Goal: Check status

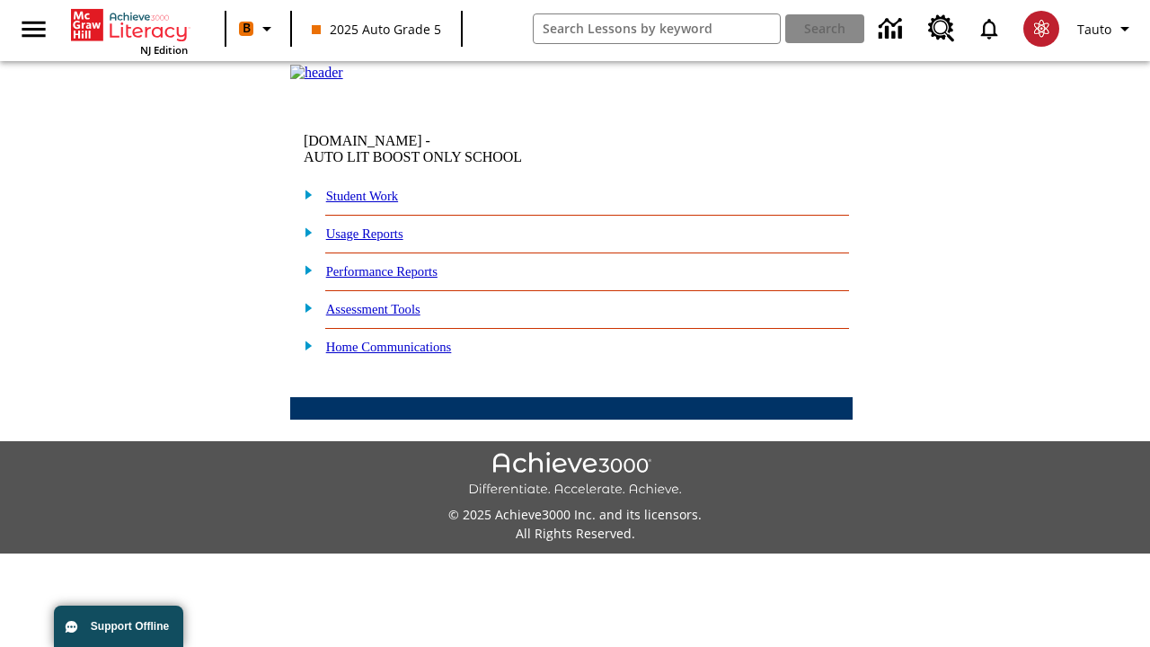
click at [373, 203] on link "Student Work" at bounding box center [362, 196] width 72 height 14
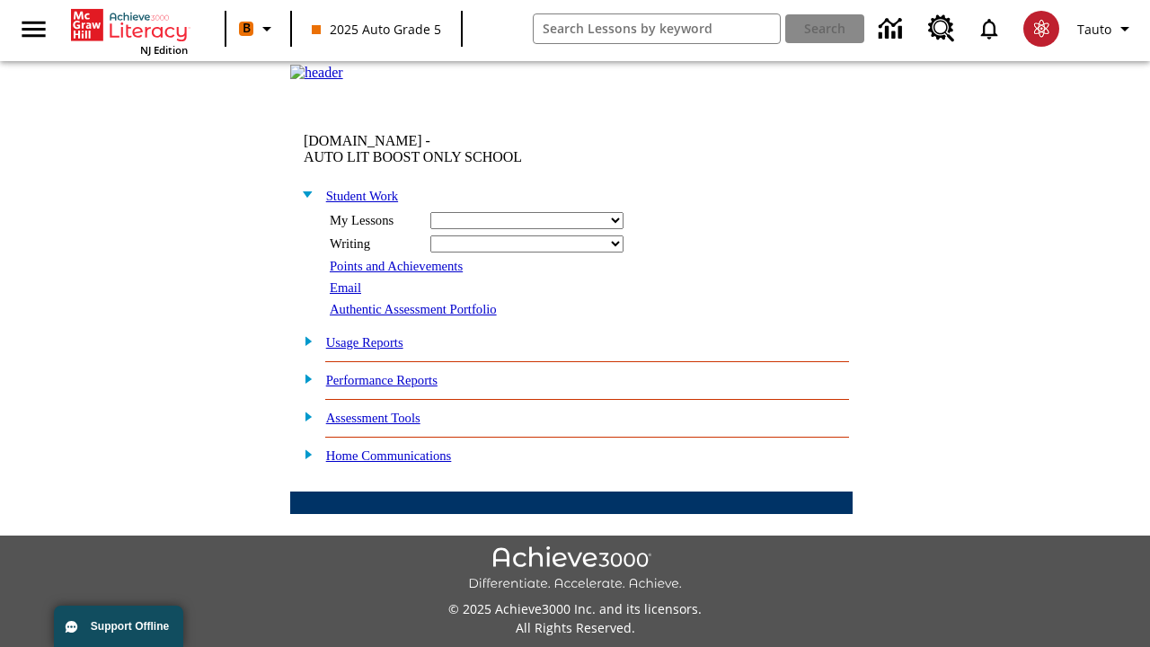
select select "/options/reports/?report_id=24&atype=14&section=2"
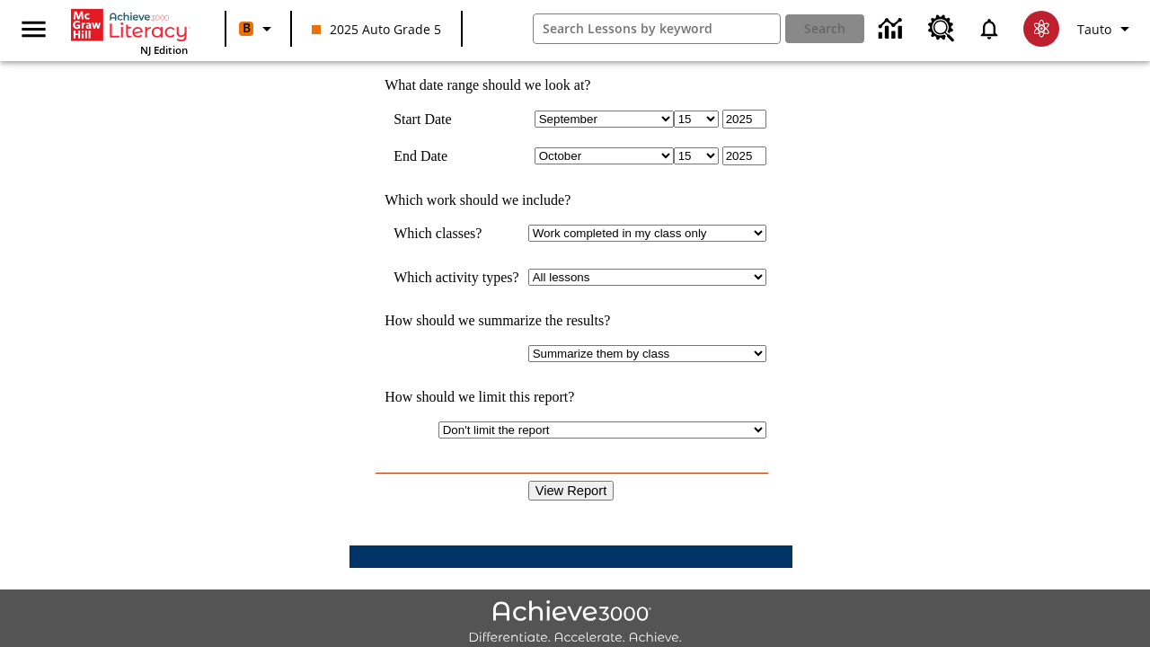
scroll to position [469, 0]
